Goal: Find specific page/section

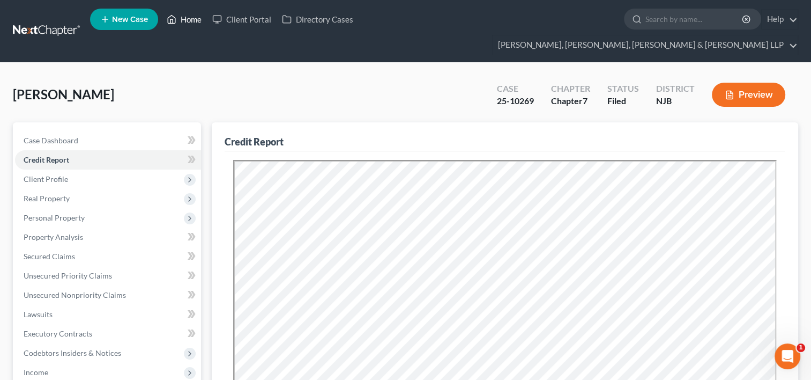
click at [193, 19] on link "Home" at bounding box center [184, 19] width 46 height 19
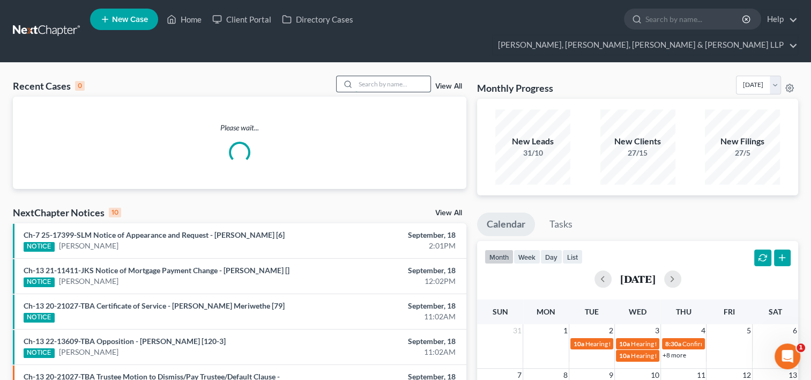
click at [378, 76] on input "search" at bounding box center [392, 84] width 75 height 16
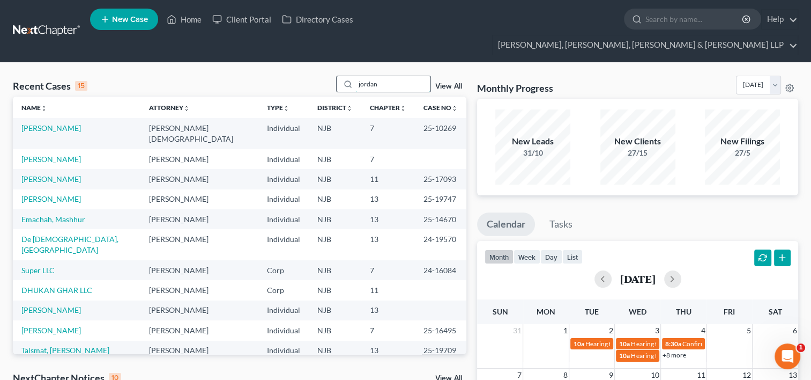
type input "jordan"
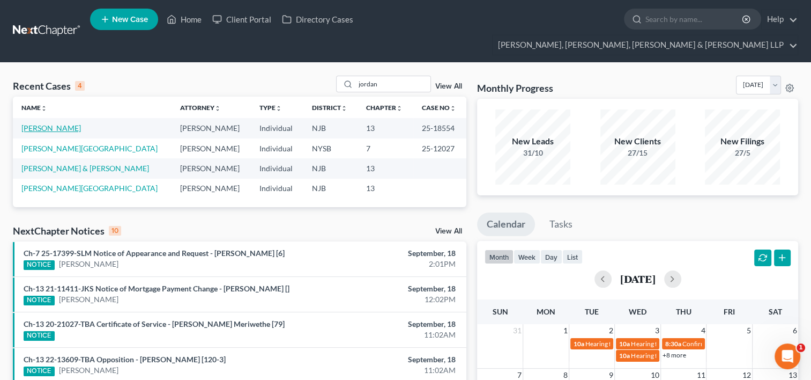
click at [61, 123] on link "[PERSON_NAME]" at bounding box center [51, 127] width 60 height 9
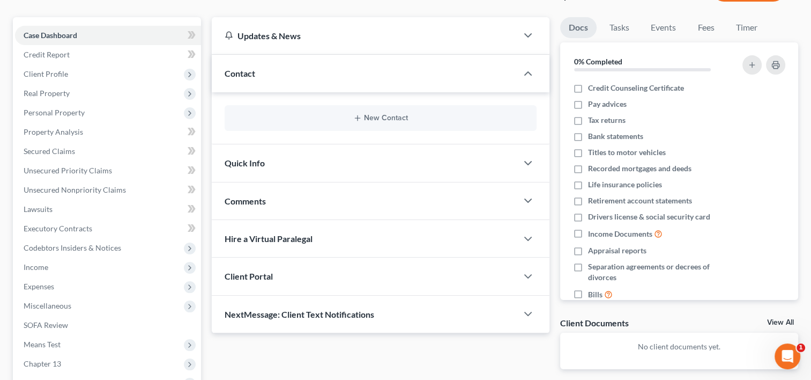
scroll to position [107, 0]
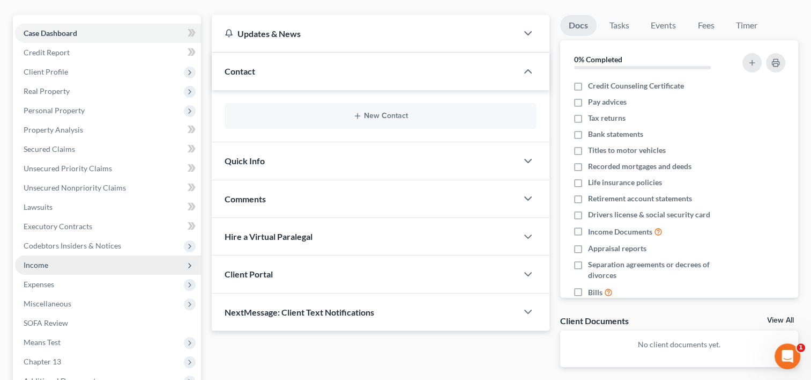
click at [56, 255] on span "Income" at bounding box center [108, 264] width 186 height 19
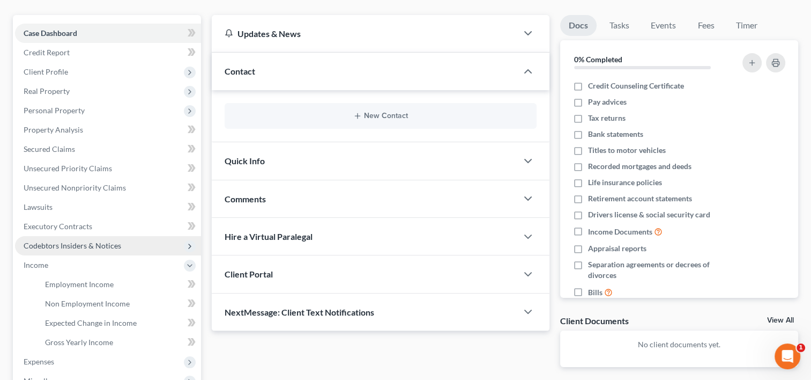
scroll to position [0, 0]
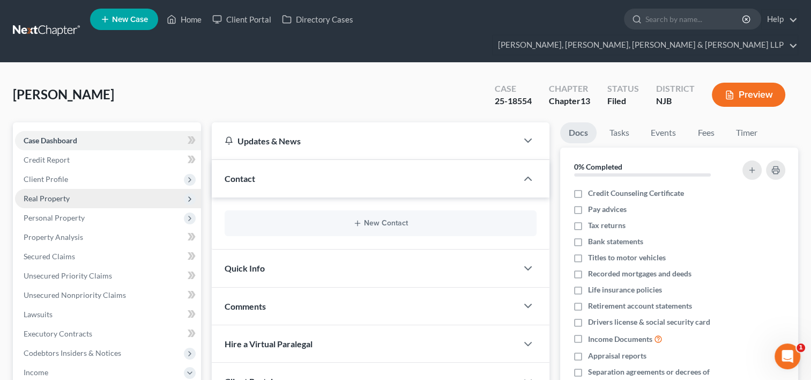
click at [62, 194] on span "Real Property" at bounding box center [47, 198] width 46 height 9
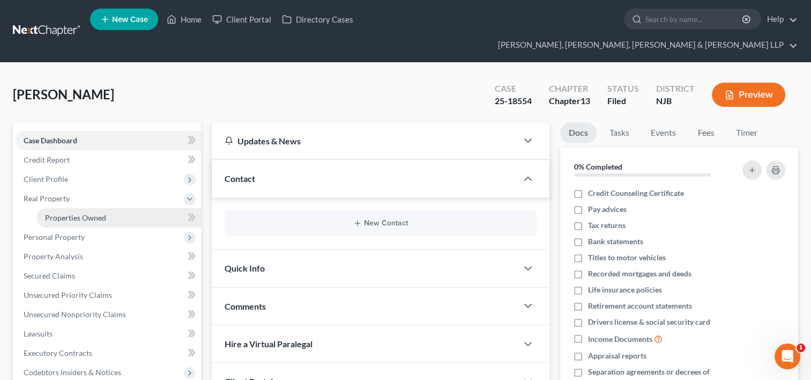
click at [70, 213] on span "Properties Owned" at bounding box center [75, 217] width 61 height 9
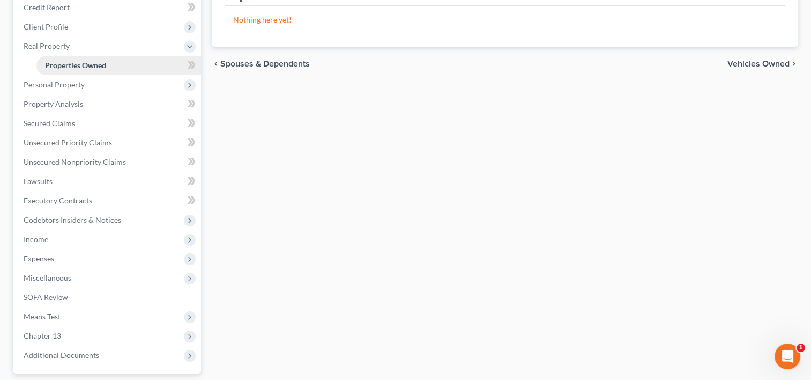
scroll to position [200, 0]
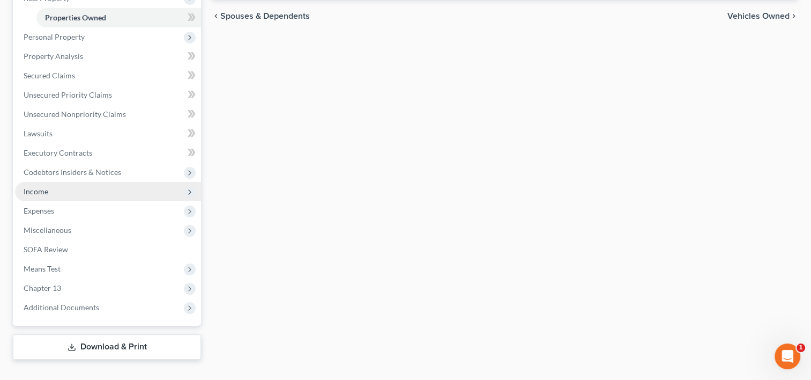
click at [48, 182] on span "Income" at bounding box center [108, 191] width 186 height 19
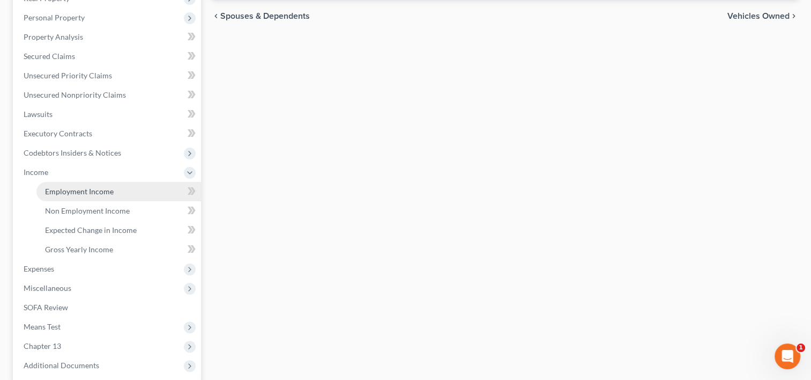
click at [93, 187] on span "Employment Income" at bounding box center [79, 191] width 69 height 9
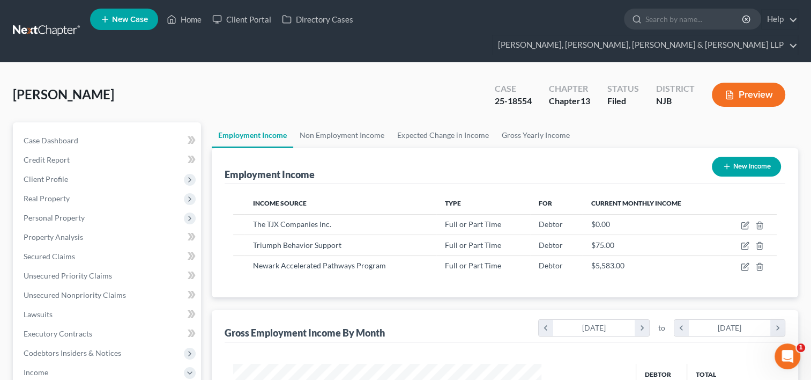
scroll to position [191, 330]
